Goal: Transaction & Acquisition: Purchase product/service

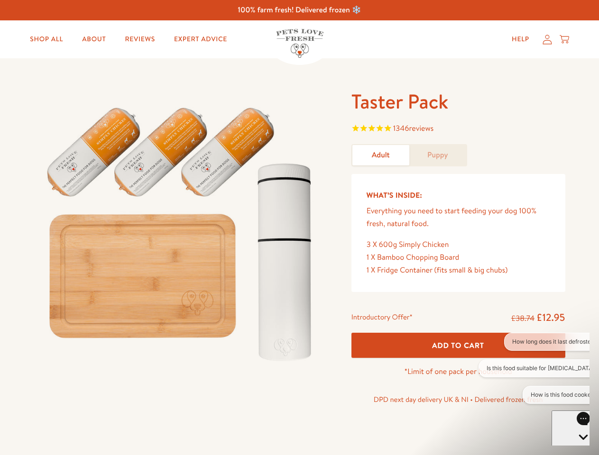
click at [299, 227] on img at bounding box center [181, 230] width 294 height 282
click at [458, 129] on span "1346 reviews" at bounding box center [458, 129] width 214 height 14
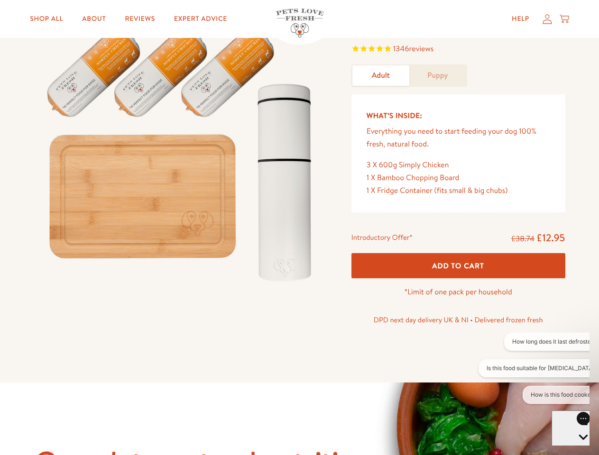
click at [458, 345] on div "Taster Pack 1346 reviews Adult Puppy What’s Inside: Everything you need to star…" at bounding box center [299, 180] width 599 height 403
click at [534, 342] on button "How long does it last defrosted?" at bounding box center [554, 342] width 101 height 18
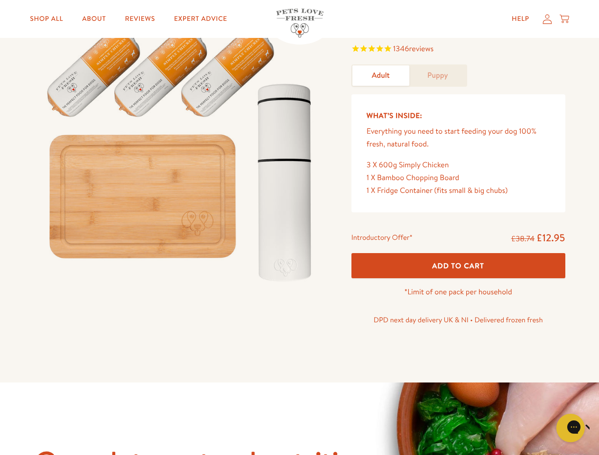
click at [598, 428] on icon "Close gorgias live chat" at bounding box center [603, 426] width 9 height 9
